Goal: Task Accomplishment & Management: Complete application form

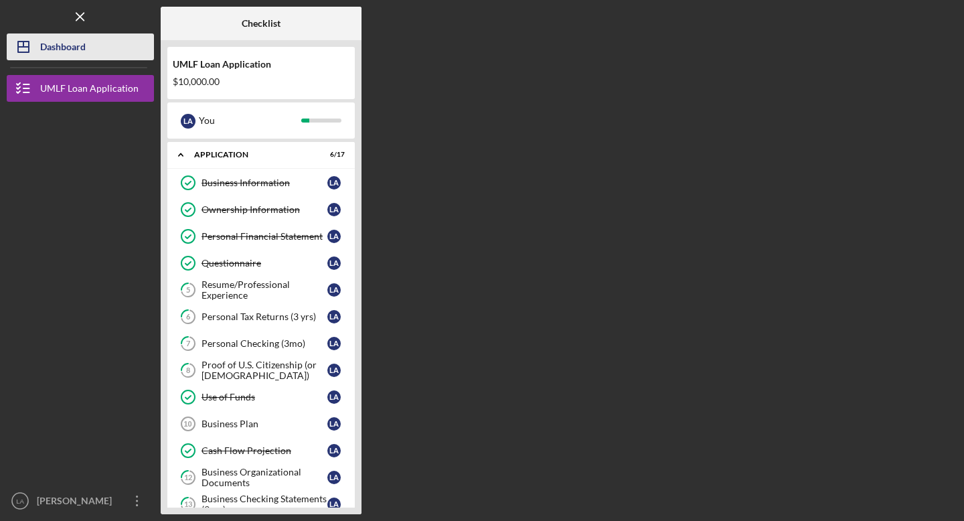
click at [66, 43] on div "Dashboard" at bounding box center [62, 48] width 45 height 30
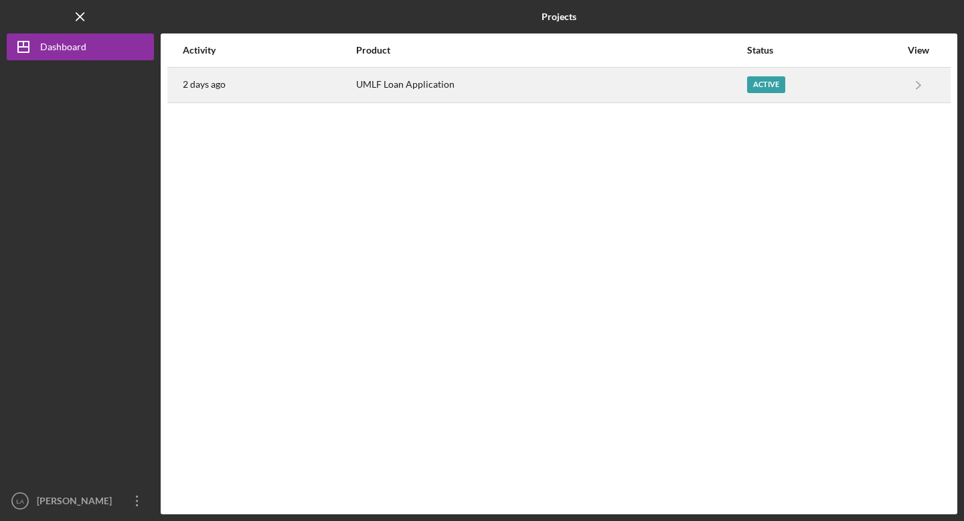
click at [481, 80] on div "UMLF Loan Application" at bounding box center [550, 84] width 389 height 33
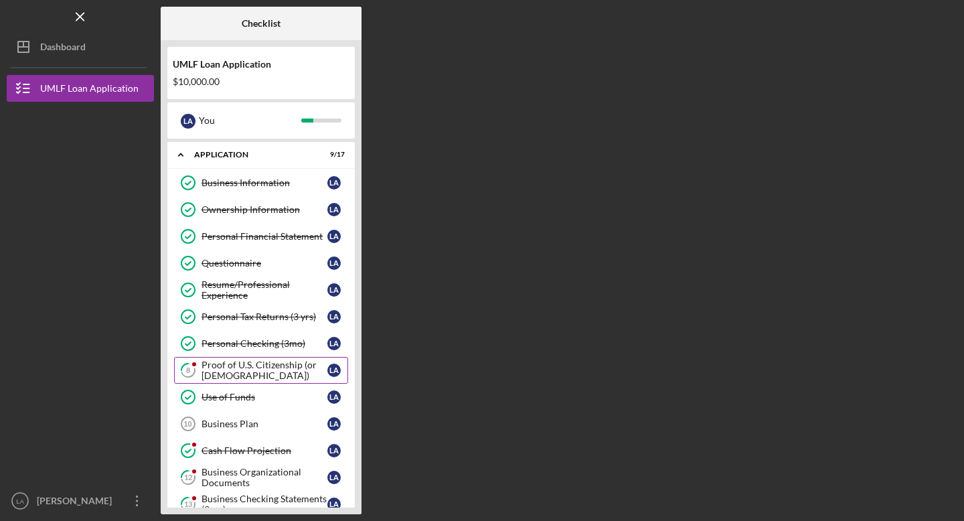
click at [264, 365] on div "Proof of U.S. Citizenship (or [DEMOGRAPHIC_DATA])" at bounding box center [264, 369] width 126 height 21
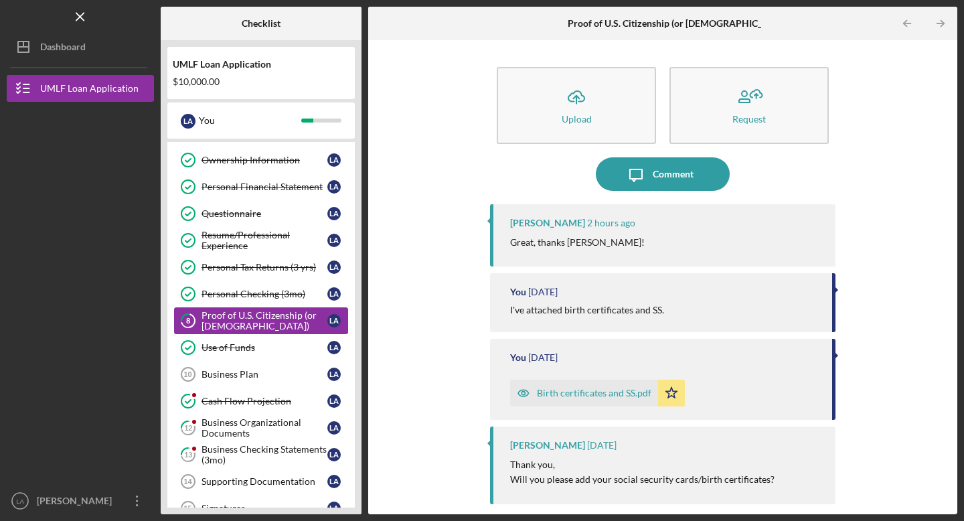
scroll to position [55, 0]
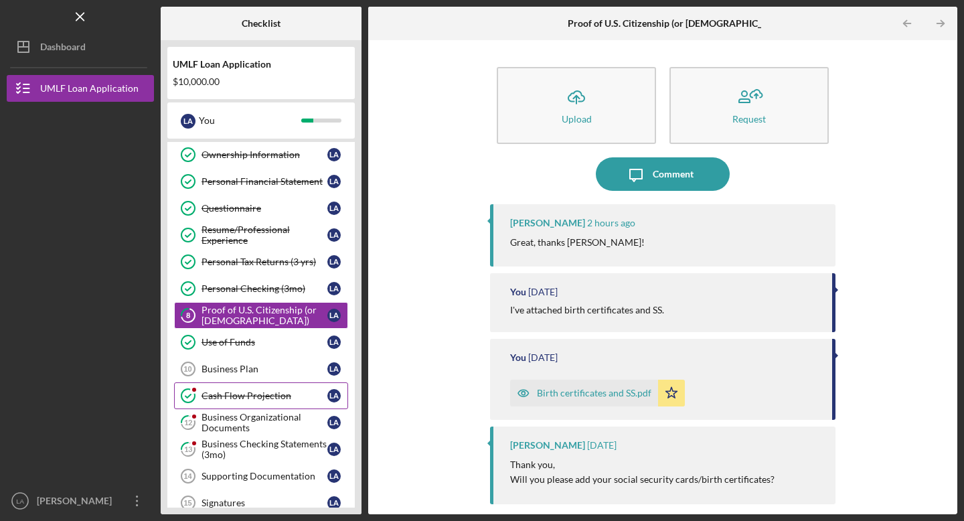
click at [249, 393] on div "Cash Flow Projection" at bounding box center [264, 395] width 126 height 11
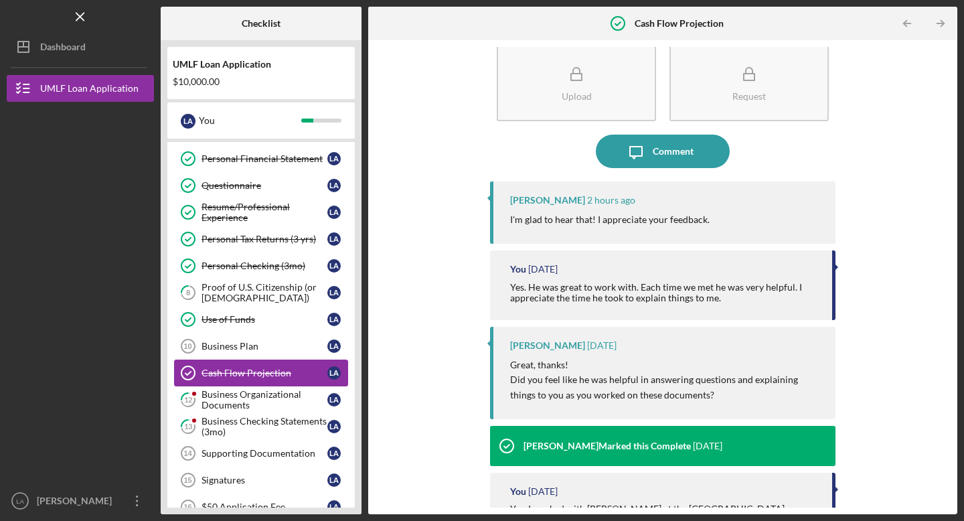
scroll to position [84, 0]
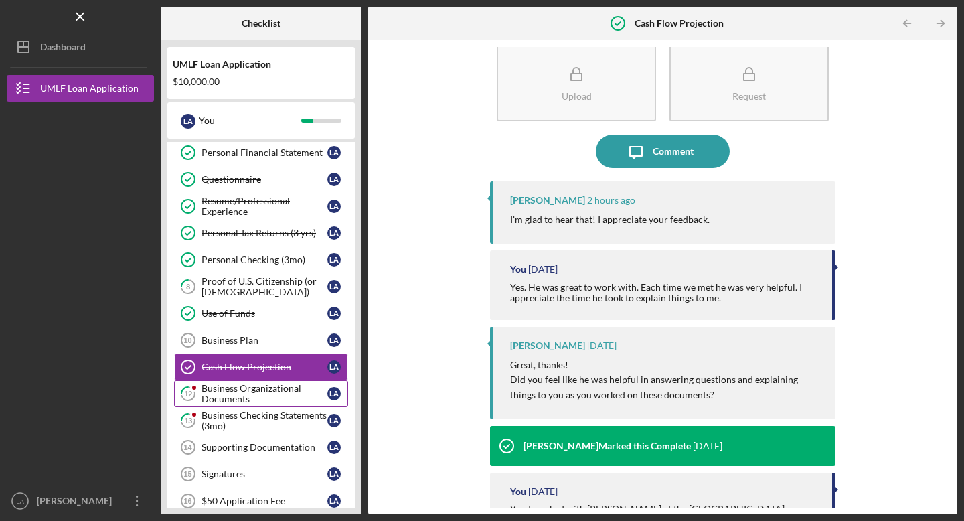
click at [237, 394] on div "Business Organizational Documents" at bounding box center [264, 393] width 126 height 21
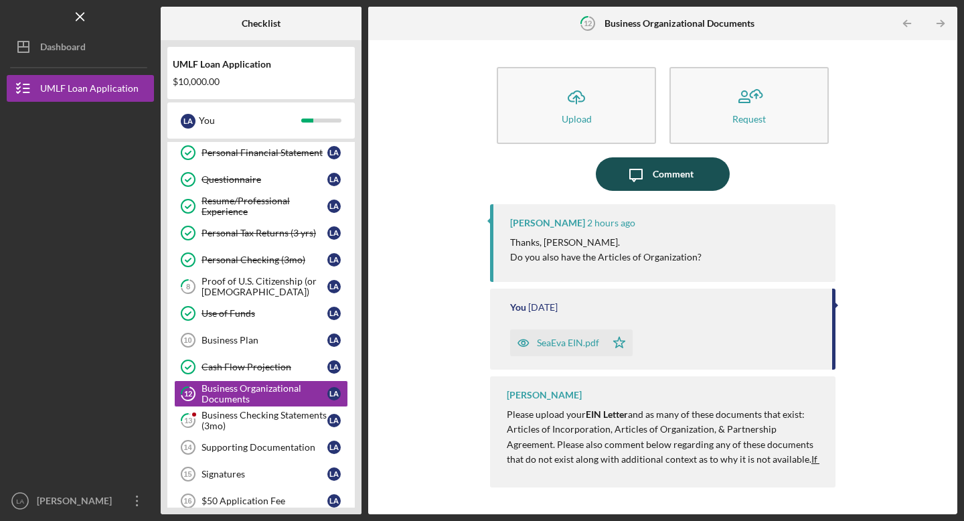
click at [688, 170] on div "Comment" at bounding box center [672, 173] width 41 height 33
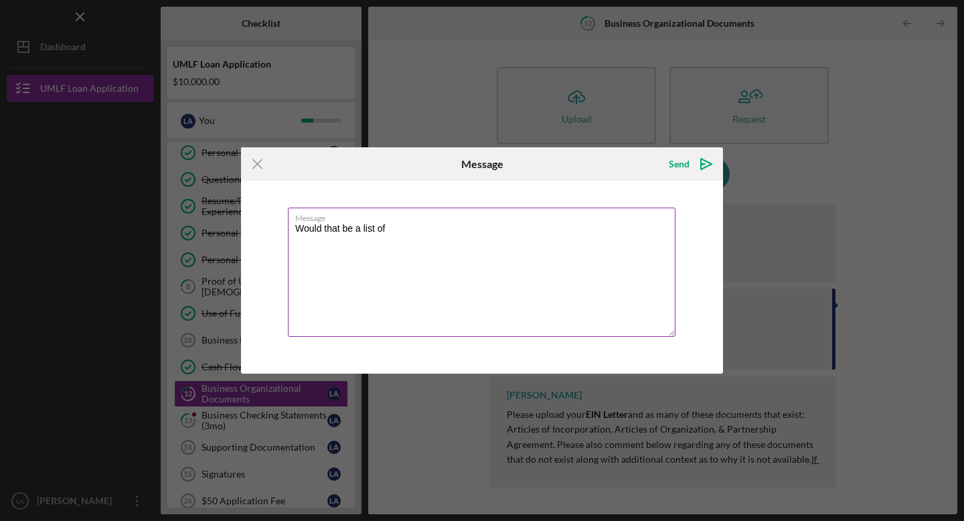
drag, startPoint x: 409, startPoint y: 223, endPoint x: 395, endPoint y: 234, distance: 17.7
click at [395, 234] on textarea "Would that be a list of" at bounding box center [481, 271] width 387 height 129
click at [417, 228] on textarea "I don't have one. I don't think one was filed when I applied for my LLC." at bounding box center [481, 271] width 387 height 129
click at [512, 230] on textarea "I don't have one. I don't think I needed one was filed when I applied for my LL…" at bounding box center [481, 271] width 387 height 129
click at [602, 223] on textarea "I don't have one. I don't think I needed one when I applied for my LLC." at bounding box center [481, 271] width 387 height 129
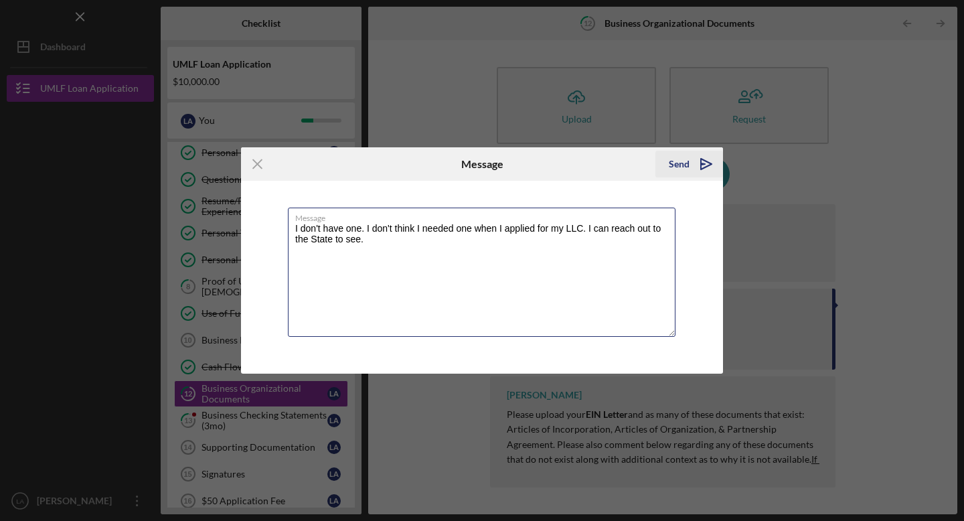
type textarea "I don't have one. I don't think I needed one when I applied for my LLC. I can r…"
click at [705, 162] on icon "Icon/icon-invite-send" at bounding box center [705, 163] width 33 height 33
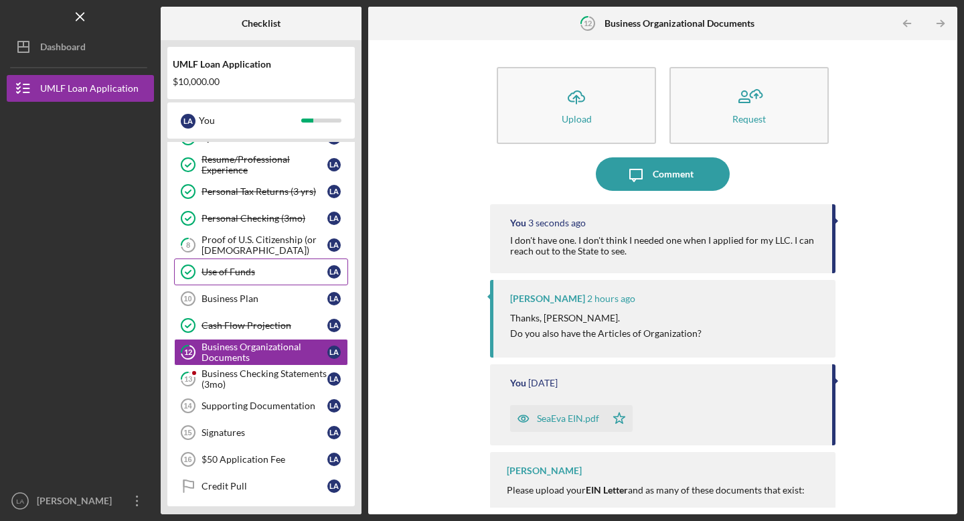
scroll to position [138, 0]
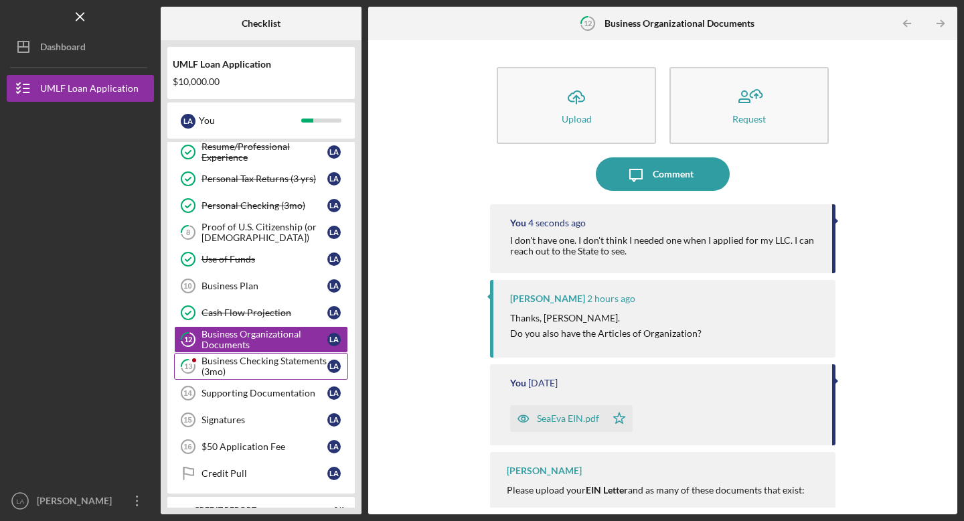
click at [236, 361] on div "Business Checking Statements (3mo)" at bounding box center [264, 365] width 126 height 21
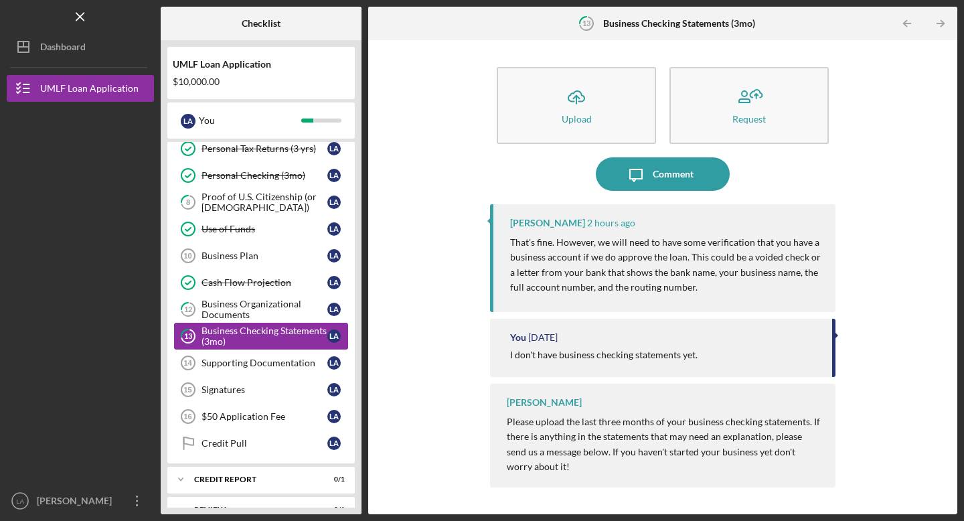
scroll to position [170, 0]
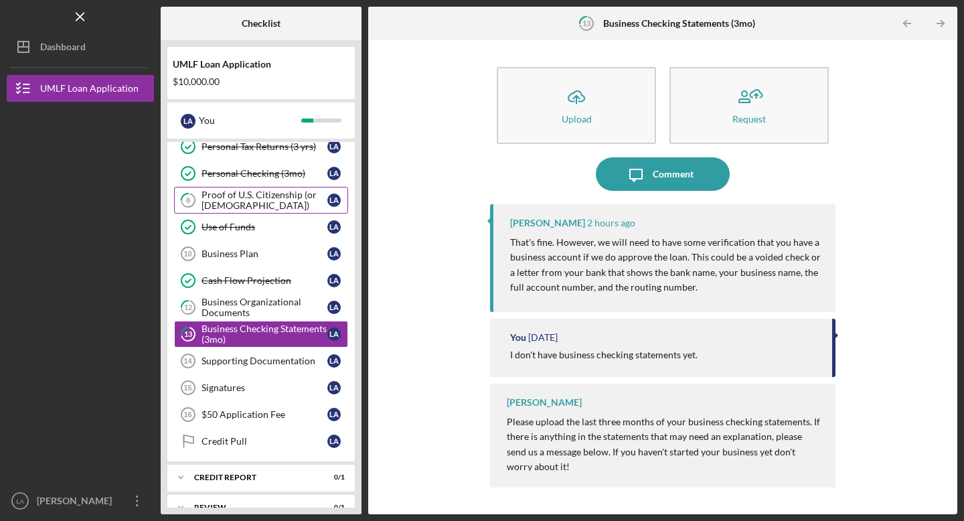
click at [238, 200] on div "Proof of U.S. Citizenship (or [DEMOGRAPHIC_DATA])" at bounding box center [264, 199] width 126 height 21
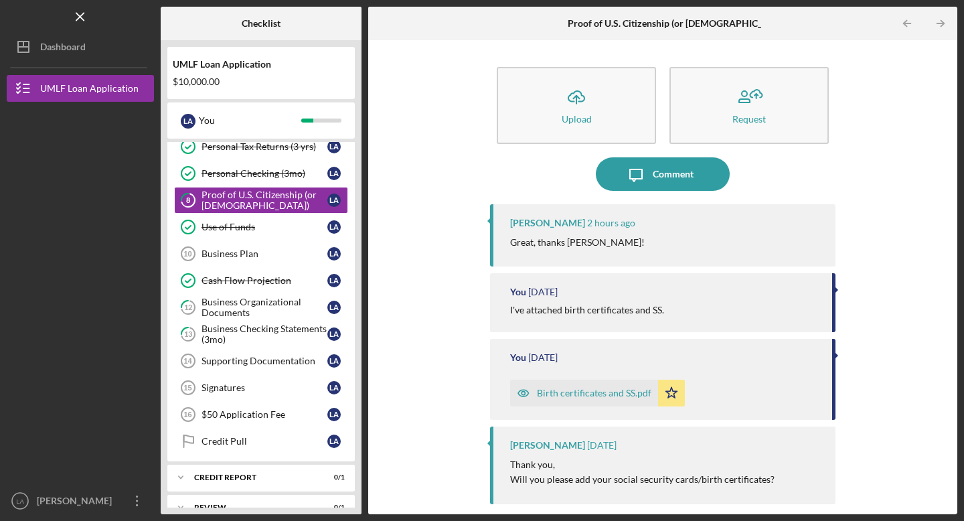
scroll to position [43, 0]
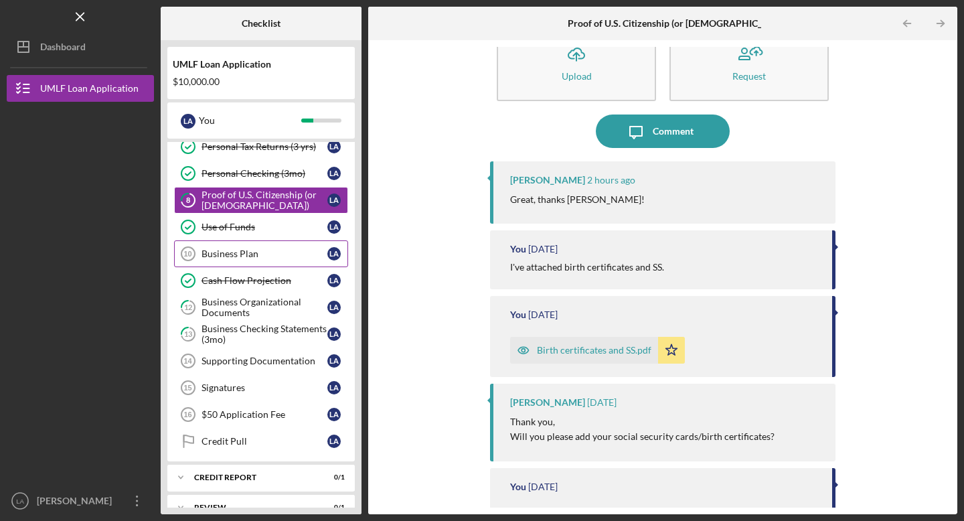
click at [225, 262] on link "Business Plan 10 Business Plan L A" at bounding box center [261, 253] width 174 height 27
